Goal: Transaction & Acquisition: Purchase product/service

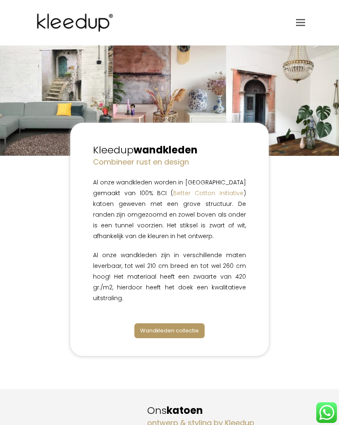
click at [189, 328] on span "Wandkleden collectie" at bounding box center [169, 331] width 59 height 8
click at [174, 331] on span "Wandkleden collectie" at bounding box center [169, 331] width 59 height 8
click at [182, 331] on span "Wandkleden collectie" at bounding box center [169, 331] width 59 height 8
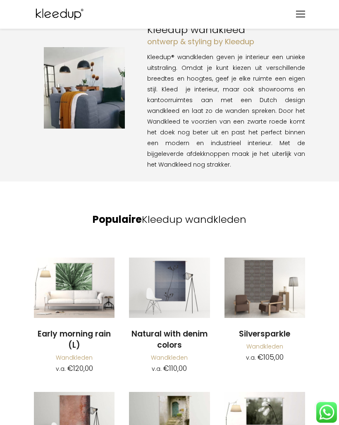
scroll to position [802, 0]
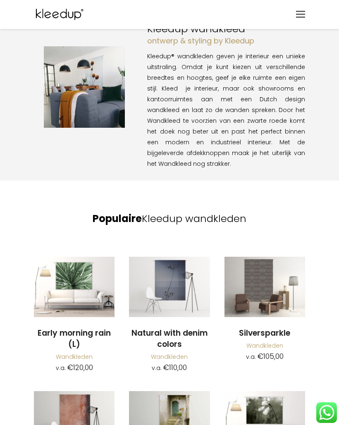
click at [182, 258] on img at bounding box center [169, 287] width 81 height 60
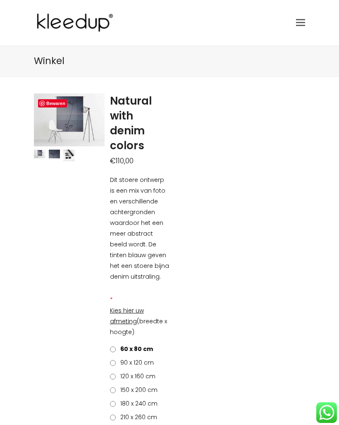
click at [120, 375] on span "120 x 160 cm" at bounding box center [136, 376] width 38 height 8
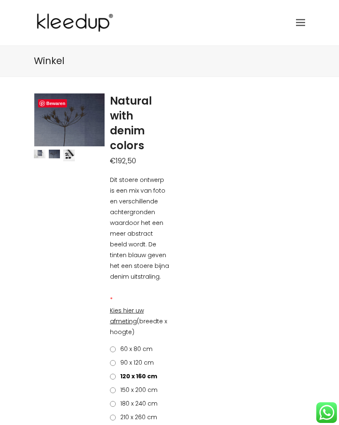
click at [74, 156] on img at bounding box center [69, 156] width 12 height 12
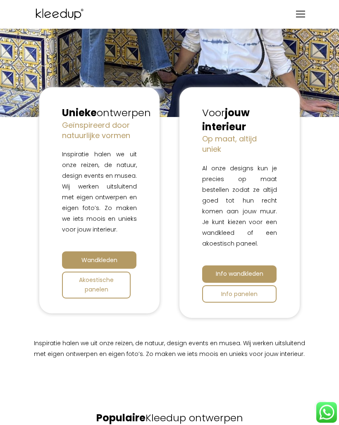
scroll to position [201, 0]
click at [83, 264] on span "Wandkleden" at bounding box center [99, 260] width 36 height 8
click at [261, 271] on span "Info wandkleden" at bounding box center [240, 274] width 48 height 8
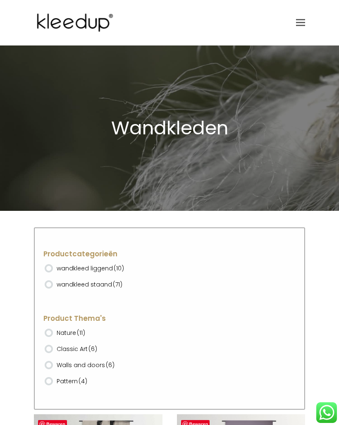
click at [48, 286] on ins at bounding box center [49, 284] width 8 height 8
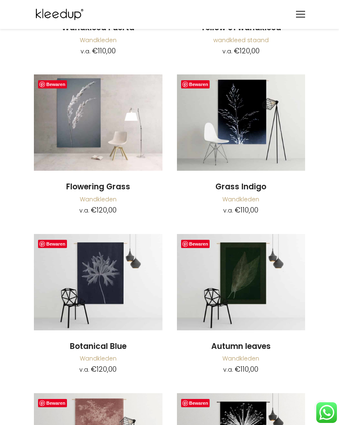
scroll to position [2471, 0]
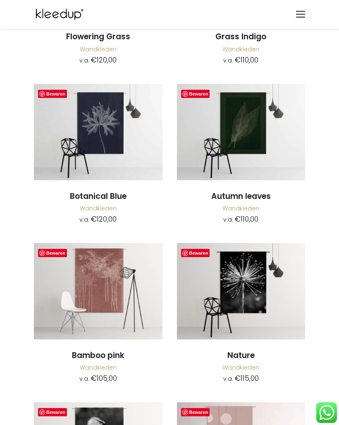
click at [310, 243] on li "Bewaren Toevoegen aan winkelwagen Nature Wandkleden v.a. € 115,00 Oorspronkelij…" at bounding box center [241, 315] width 143 height 145
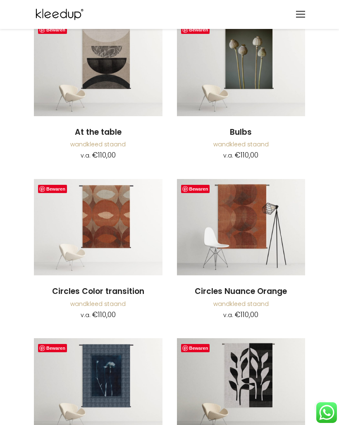
scroll to position [0, 0]
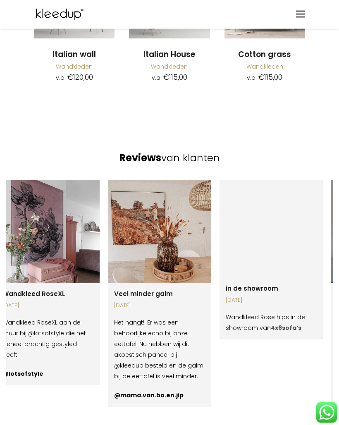
scroll to position [1209, 0]
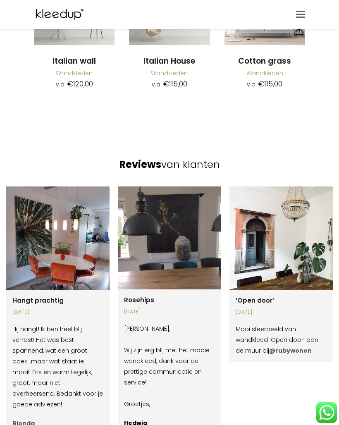
click at [311, 211] on img at bounding box center [281, 238] width 103 height 103
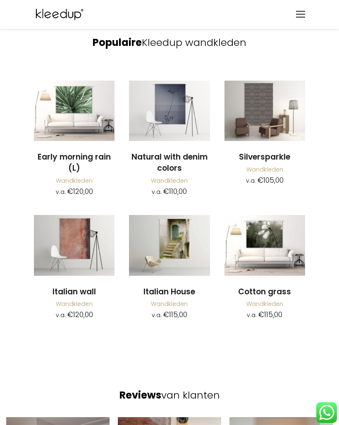
scroll to position [970, 0]
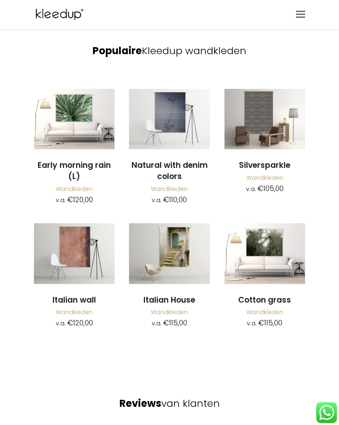
click at [270, 224] on img at bounding box center [265, 253] width 81 height 60
click at [287, 235] on img at bounding box center [265, 253] width 81 height 60
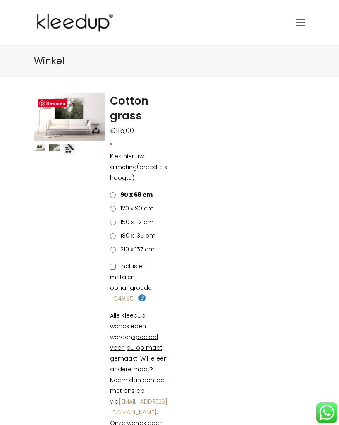
click at [119, 236] on span "180 x 135 cm" at bounding box center [136, 236] width 38 height 8
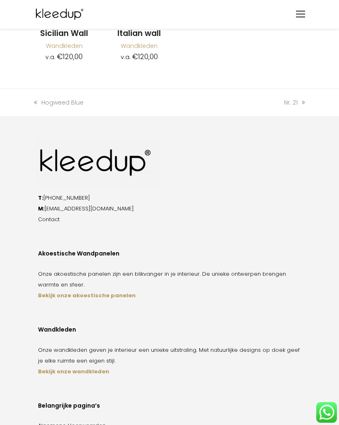
scroll to position [1501, 0]
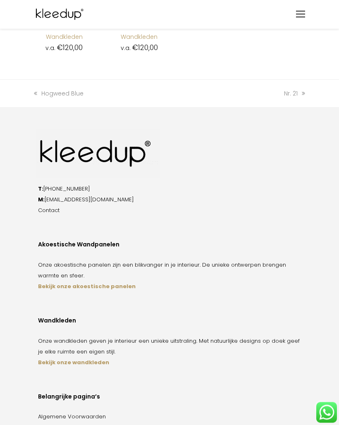
click at [92, 359] on strong "Bekijk onze wandkleden" at bounding box center [73, 363] width 71 height 8
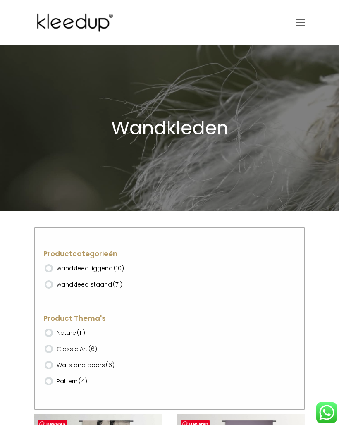
click at [51, 282] on ins at bounding box center [49, 284] width 8 height 8
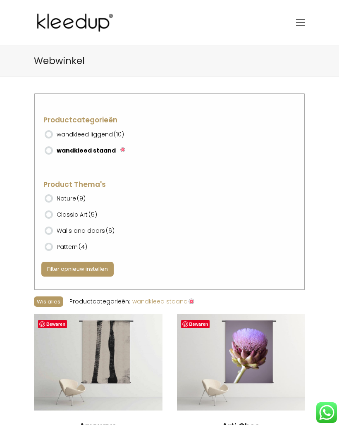
click at [52, 227] on ins at bounding box center [49, 231] width 8 height 8
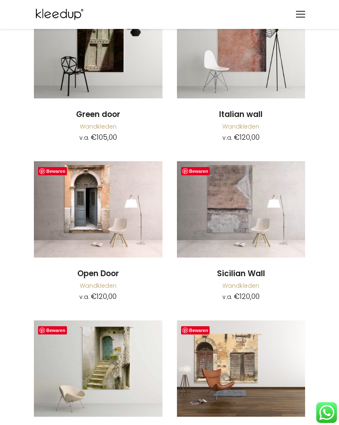
scroll to position [326, 0]
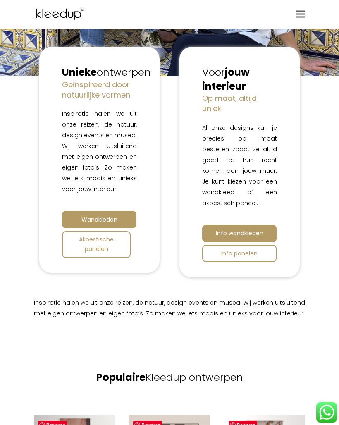
scroll to position [242, 0]
click at [118, 228] on link "Wandkleden" at bounding box center [99, 219] width 74 height 17
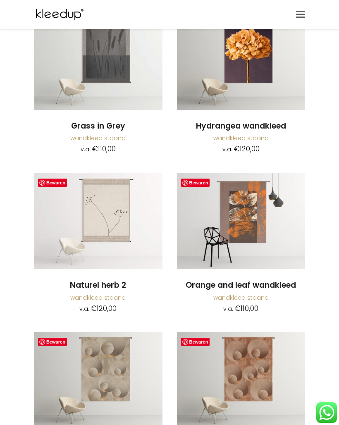
scroll to position [1198, 0]
click at [115, 366] on img at bounding box center [98, 380] width 129 height 96
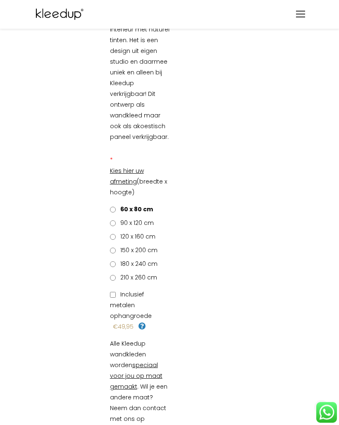
scroll to position [153, 0]
click at [117, 235] on span "120 x 160 cm" at bounding box center [136, 236] width 38 height 8
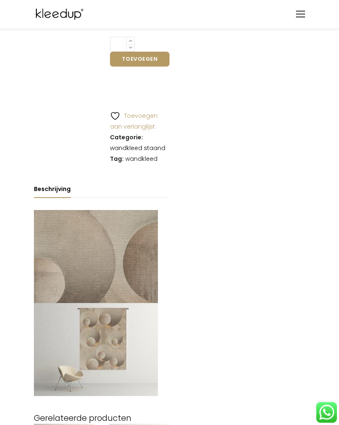
scroll to position [682, 0]
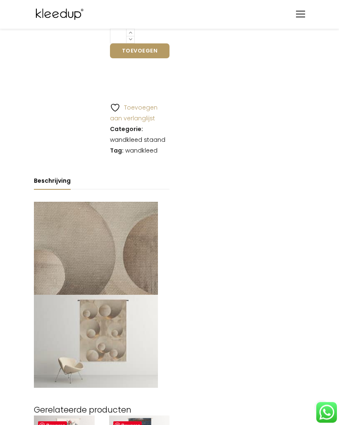
click at [121, 295] on img at bounding box center [96, 341] width 124 height 93
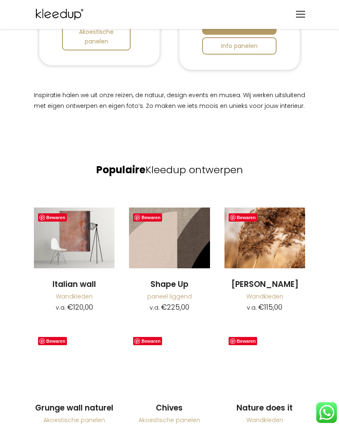
scroll to position [448, 0]
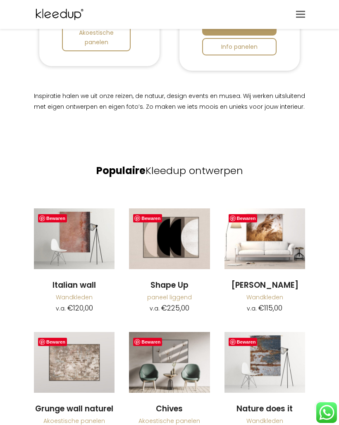
click at [75, 240] on img at bounding box center [74, 238] width 81 height 60
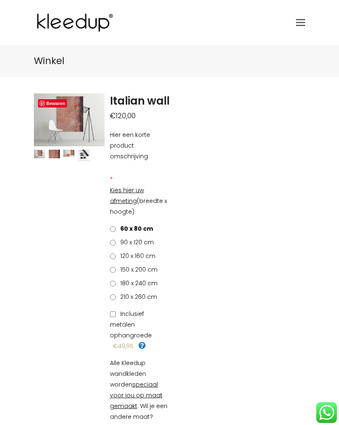
click at [118, 256] on span "120 x 160 cm" at bounding box center [136, 256] width 38 height 8
